Goal: Use online tool/utility: Utilize a website feature to perform a specific function

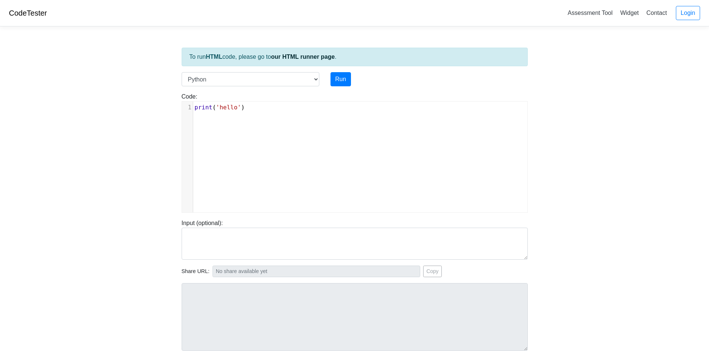
click at [336, 164] on div "xxxxxxxxxx 1 print ( 'hello' )" at bounding box center [360, 163] width 356 height 122
type textarea "print('hello')"
paste textarea
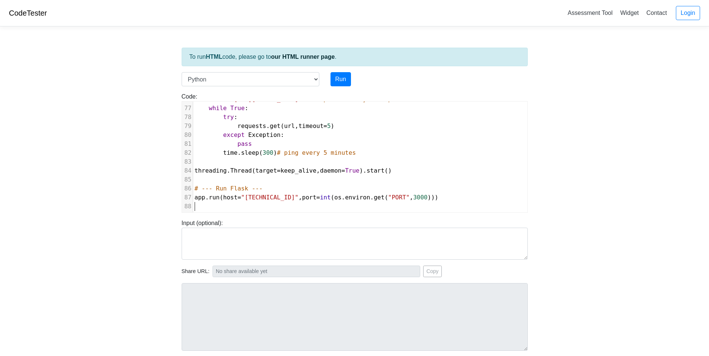
type textarea "mon=True).start() # --- Run Flask --- [DOMAIN_NAME](host="[TECHNICAL_ID]", port…"
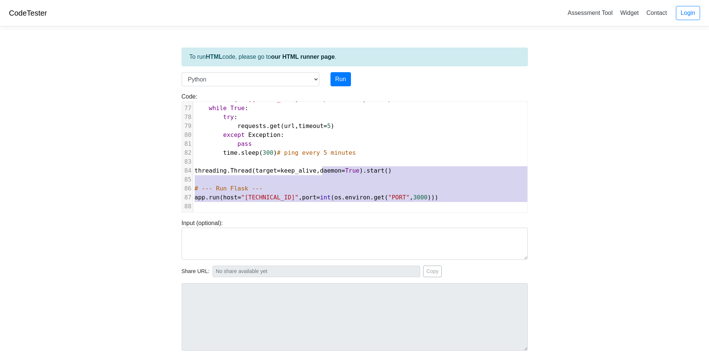
drag, startPoint x: 321, startPoint y: 163, endPoint x: 323, endPoint y: 246, distance: 82.6
click at [323, 246] on div "To run HTML code, please go to our HTML runner page . Language C C++ Go Java Ja…" at bounding box center [354, 214] width 357 height 365
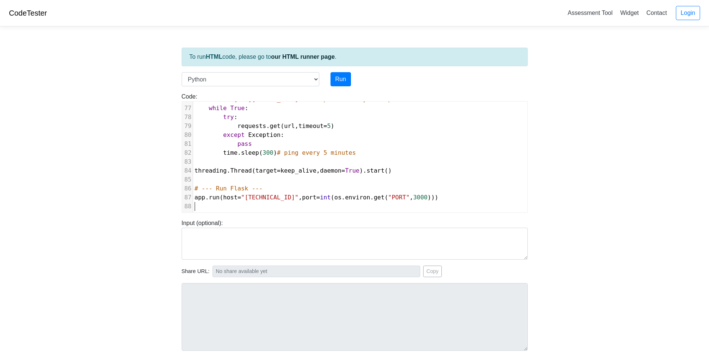
click at [330, 202] on pre "​" at bounding box center [390, 206] width 395 height 9
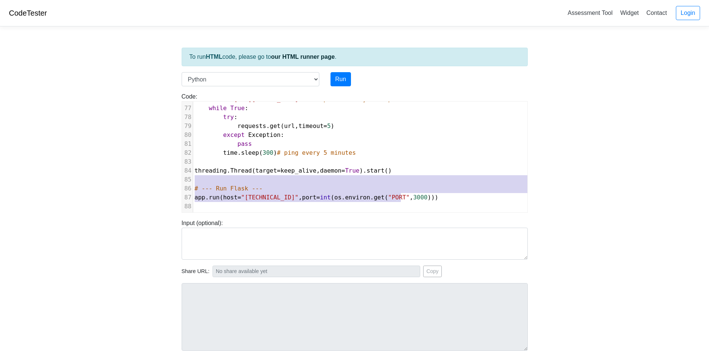
type textarea "[DOMAIN_NAME](host="[TECHNICAL_ID]", port=int(os.environ.get("PORT", 3000)))"
drag, startPoint x: 452, startPoint y: 194, endPoint x: 158, endPoint y: 188, distance: 294.7
click at [158, 188] on body "CodeTester Assessment Tool Widget Contact Login To run HTML code, please go to …" at bounding box center [354, 198] width 709 height 397
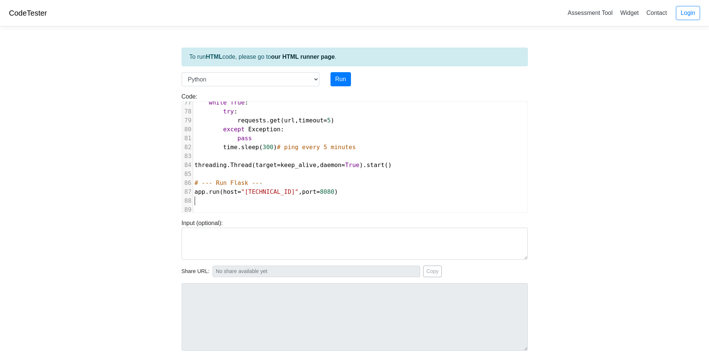
scroll to position [682, 0]
click at [298, 121] on span "timeout" at bounding box center [310, 121] width 25 height 7
click at [410, 135] on pre "pass" at bounding box center [390, 139] width 395 height 9
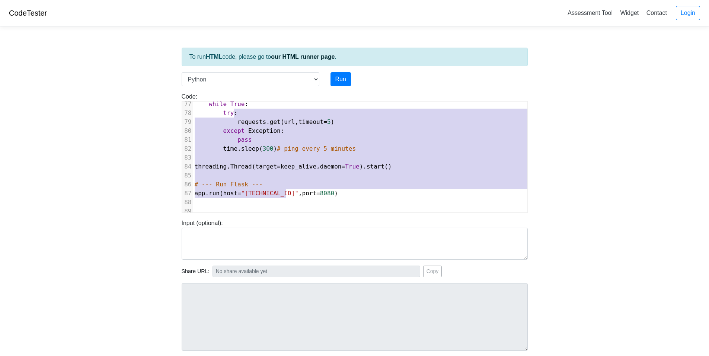
scroll to position [692, 0]
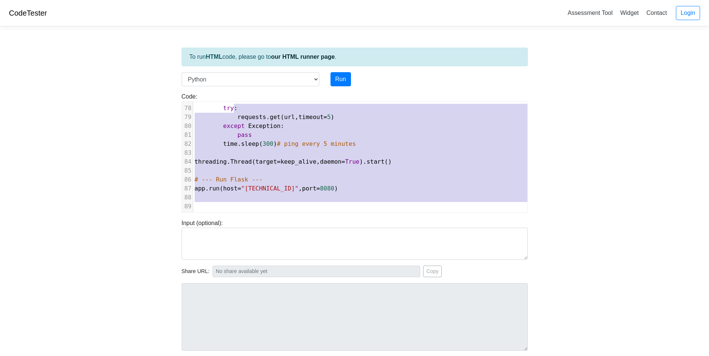
type textarea "requests.get(url, t"
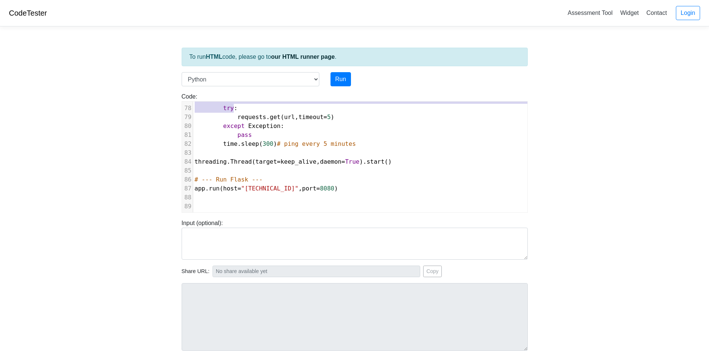
scroll to position [135, 0]
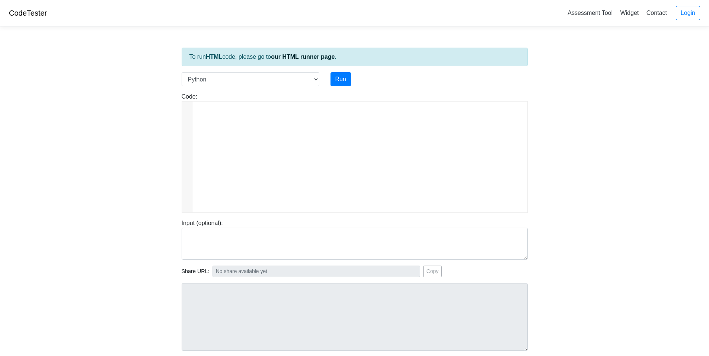
type textarea "from flask import Flask, request import threading import time import requests i…"
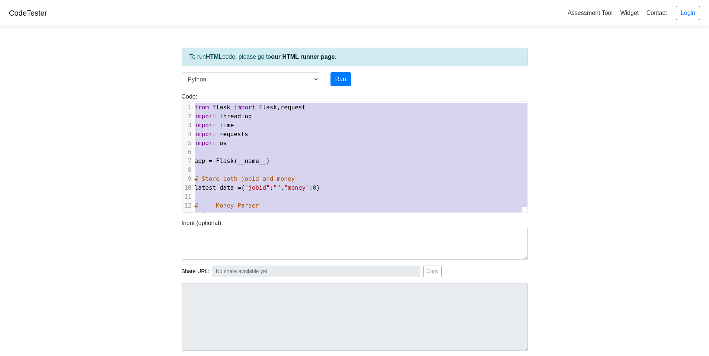
drag, startPoint x: 290, startPoint y: 116, endPoint x: 302, endPoint y: 45, distance: 71.6
click at [263, 115] on pre "import threading" at bounding box center [390, 116] width 395 height 9
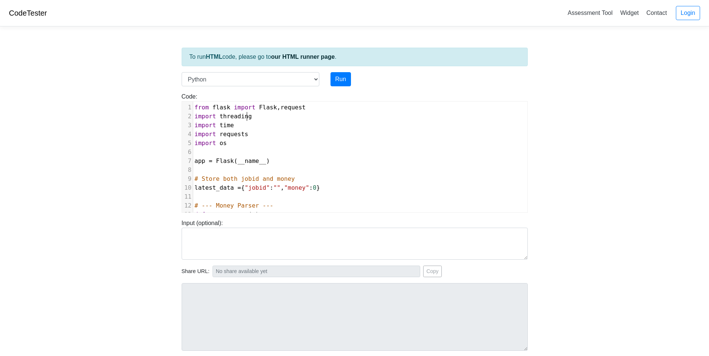
type textarea "from flask import Flask, request import threading import time import requests i…"
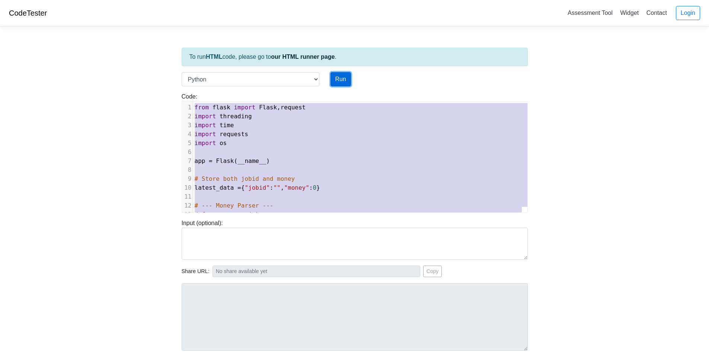
click at [330, 77] on button "Run" at bounding box center [340, 79] width 20 height 14
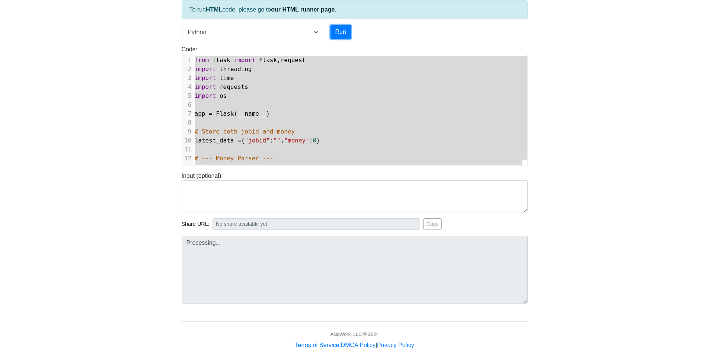
scroll to position [59, 0]
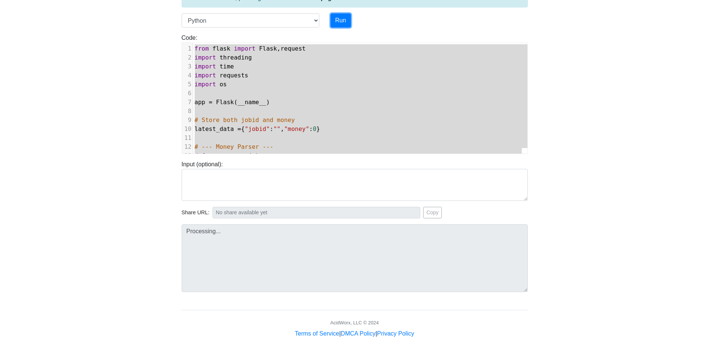
type input "[URL][DOMAIN_NAME]"
type textarea "Submission status: Runtime Error (NZEC) Stderr: Traceback (most recent call las…"
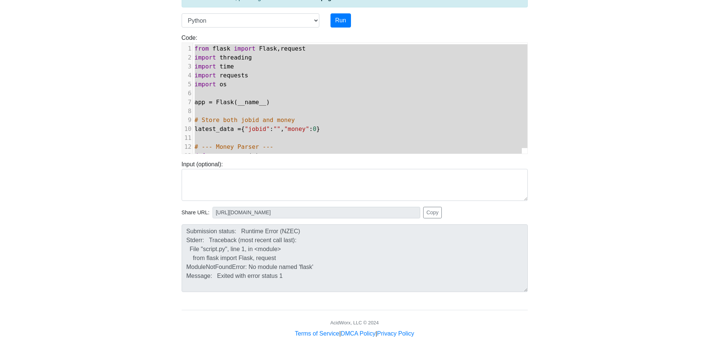
click at [232, 73] on span "requests" at bounding box center [233, 75] width 29 height 7
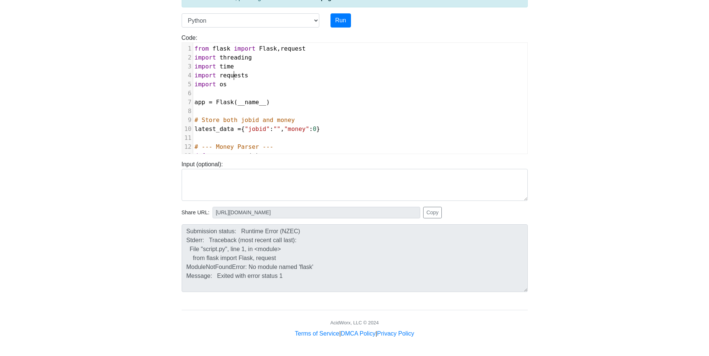
type textarea "from flask import Flask, request import threading import time import requests i…"
